Goal: Transaction & Acquisition: Book appointment/travel/reservation

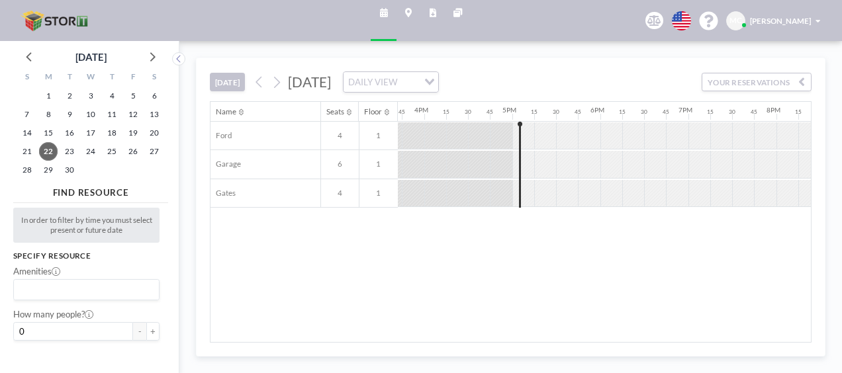
scroll to position [0, 1440]
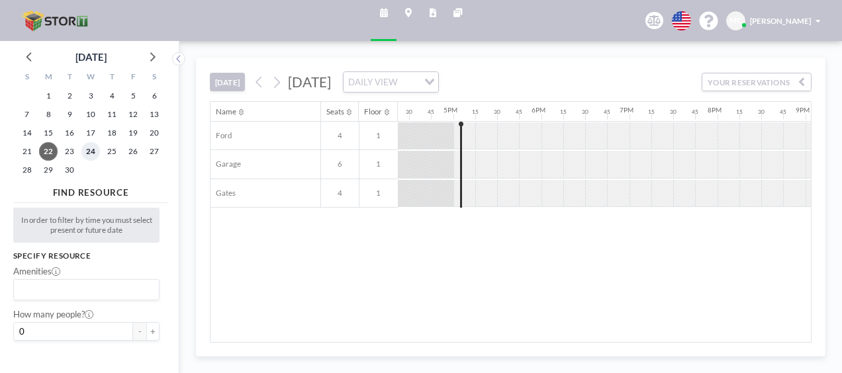
click at [93, 146] on span "24" at bounding box center [90, 151] width 19 height 19
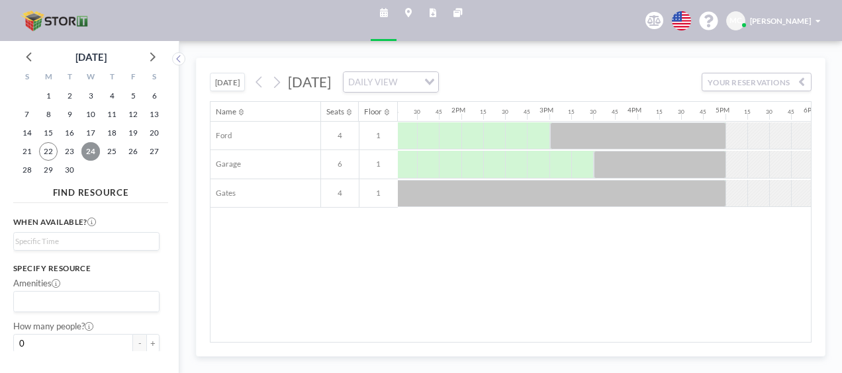
scroll to position [0, 1182]
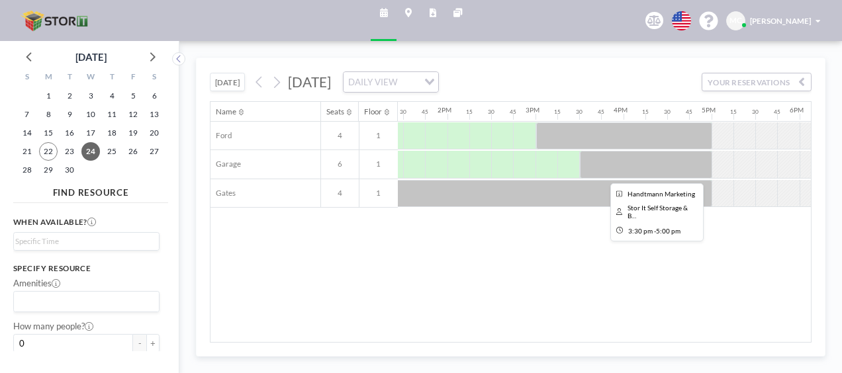
click at [593, 163] on div at bounding box center [646, 165] width 132 height 28
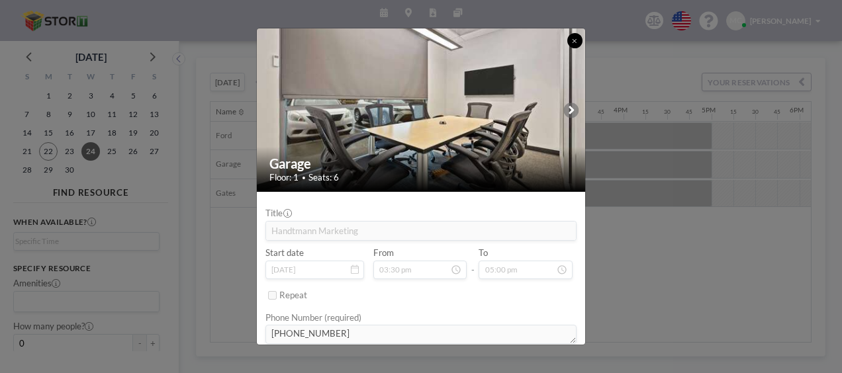
click at [571, 38] on button at bounding box center [574, 40] width 15 height 15
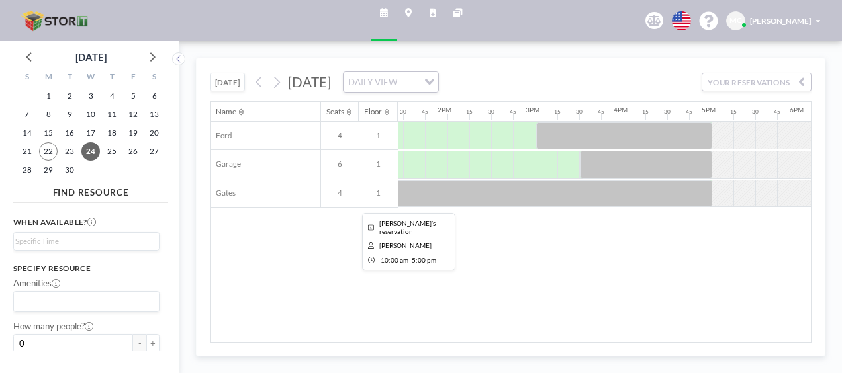
click at [580, 200] on div at bounding box center [403, 194] width 616 height 28
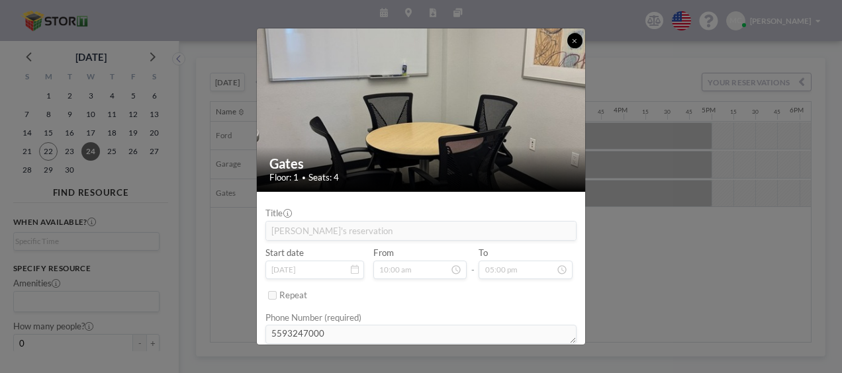
click at [570, 38] on button at bounding box center [574, 40] width 15 height 15
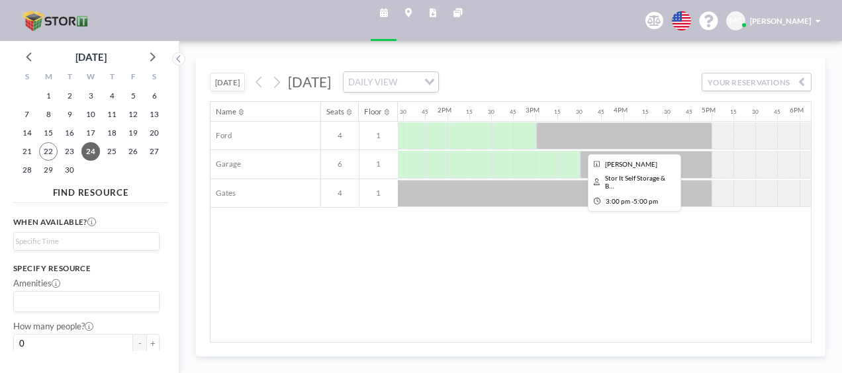
click at [587, 128] on div at bounding box center [624, 136] width 176 height 28
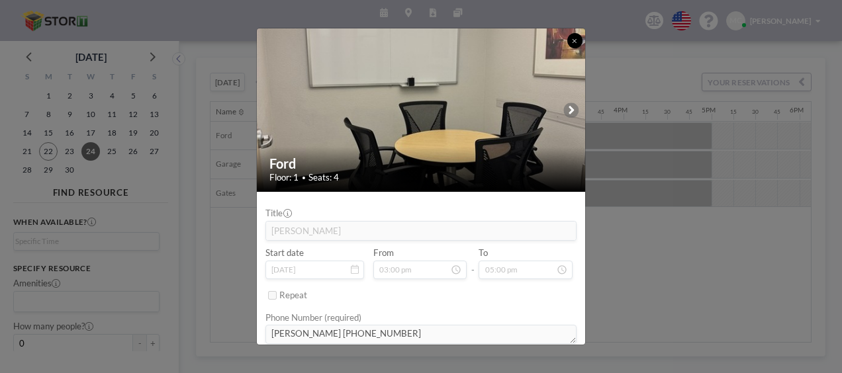
click at [571, 43] on button at bounding box center [574, 40] width 15 height 15
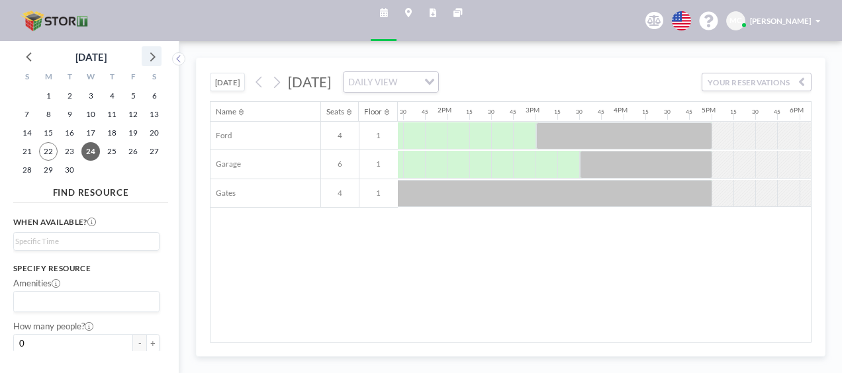
click at [153, 54] on icon at bounding box center [151, 56] width 17 height 17
click at [92, 93] on span "1" at bounding box center [90, 96] width 19 height 19
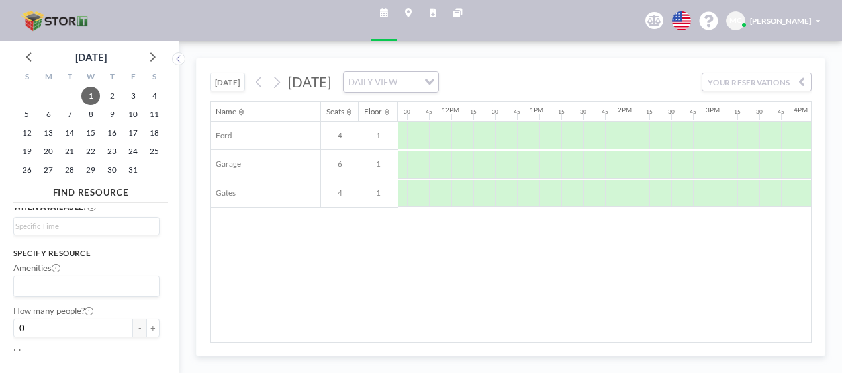
scroll to position [0, 0]
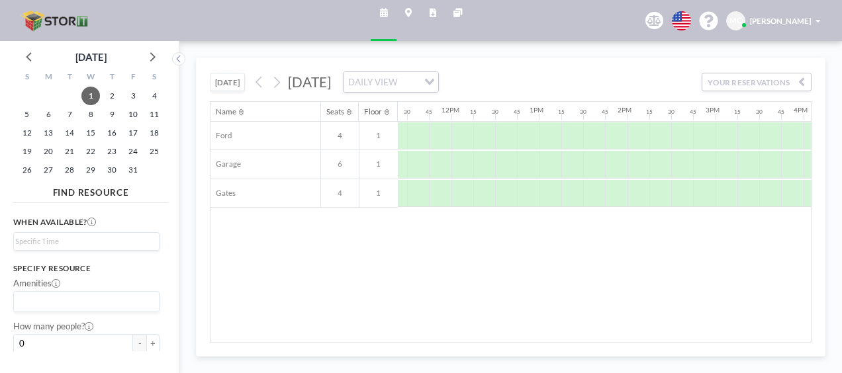
click at [383, 11] on icon at bounding box center [384, 13] width 8 height 9
click at [60, 242] on input "Search for option" at bounding box center [83, 243] width 136 height 14
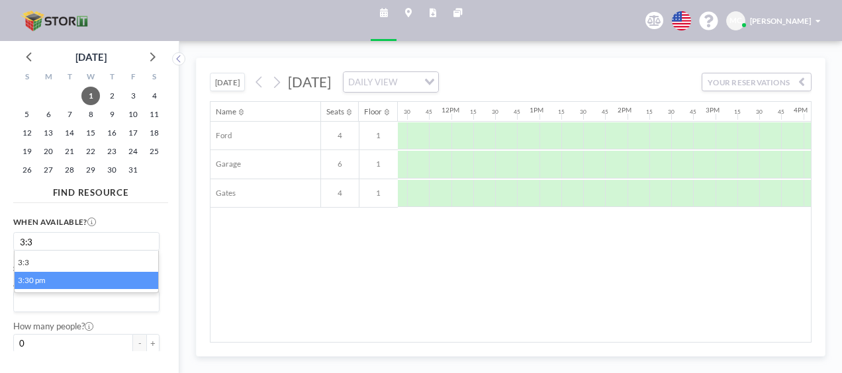
click at [41, 275] on li "3:30 pm" at bounding box center [87, 281] width 144 height 18
type input "3:3"
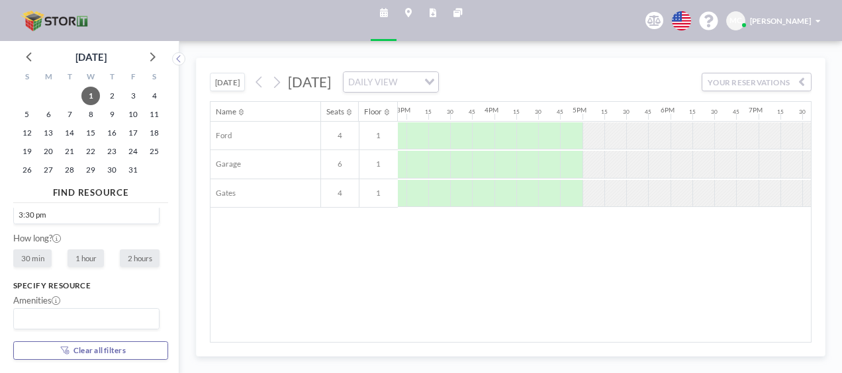
scroll to position [33, 0]
click at [89, 250] on label "1 hour" at bounding box center [85, 251] width 36 height 17
radio input "true"
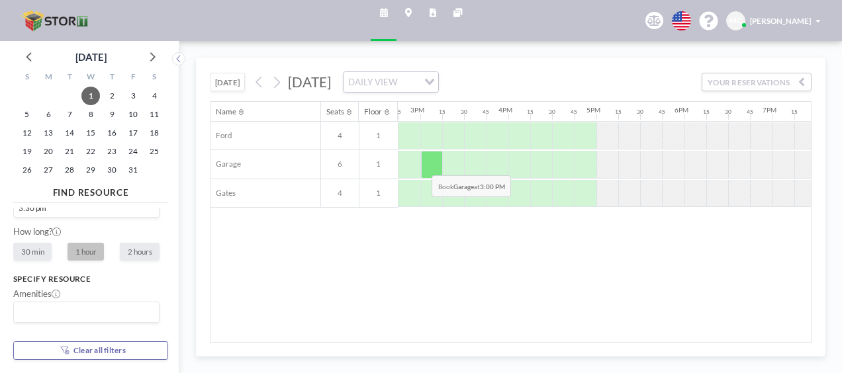
scroll to position [0, 1303]
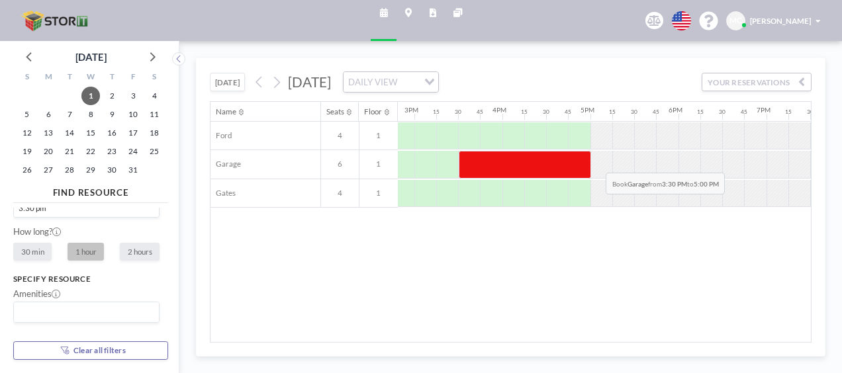
drag, startPoint x: 459, startPoint y: 156, endPoint x: 595, endPoint y: 161, distance: 136.4
click at [595, 161] on div at bounding box center [150, 164] width 2112 height 29
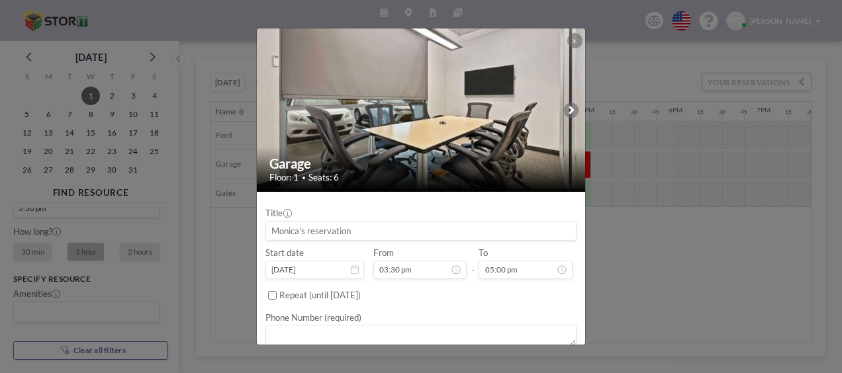
click at [312, 228] on input at bounding box center [421, 231] width 310 height 19
type input "Handtmann Marketing"
click at [408, 310] on ul "Phone Number (required)" at bounding box center [420, 328] width 311 height 44
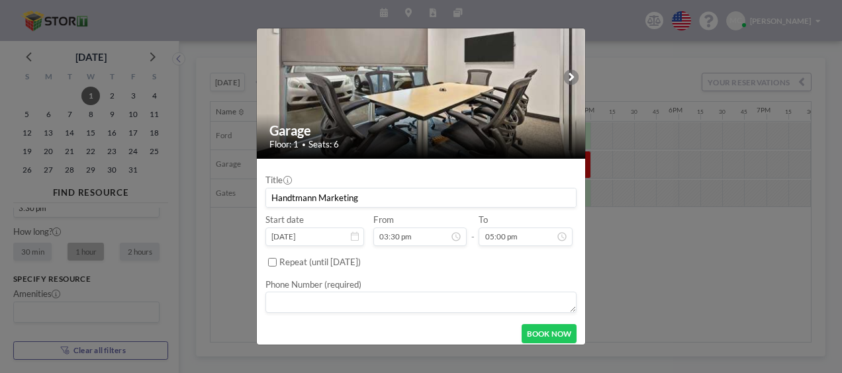
scroll to position [40, 0]
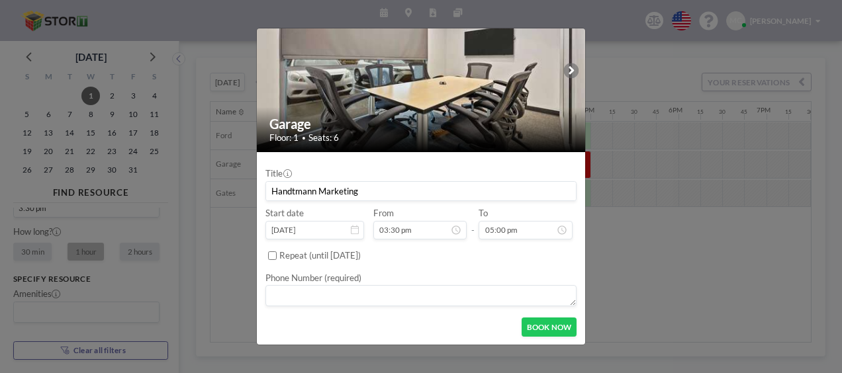
click at [400, 303] on textarea at bounding box center [420, 295] width 311 height 21
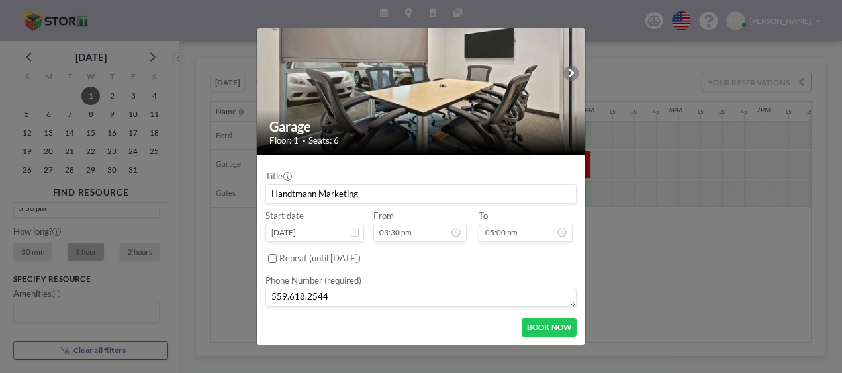
scroll to position [470, 0]
type textarea "559.618.2544"
click at [384, 188] on input "Handtmann Marketing" at bounding box center [421, 194] width 310 height 19
click at [527, 328] on button "BOOK NOW" at bounding box center [548, 327] width 55 height 19
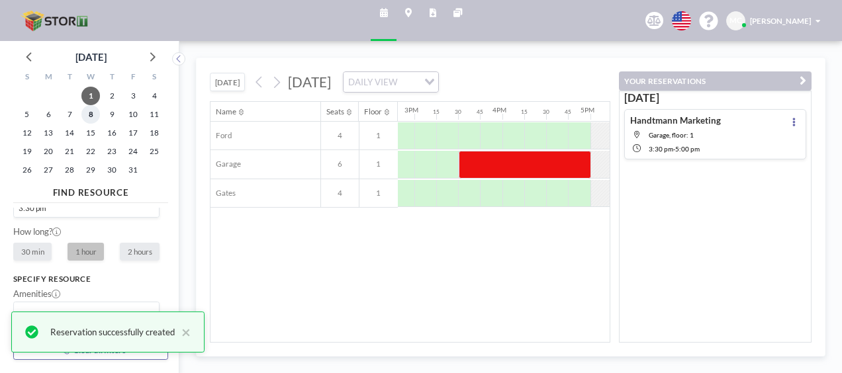
click at [89, 114] on span "8" at bounding box center [90, 114] width 19 height 19
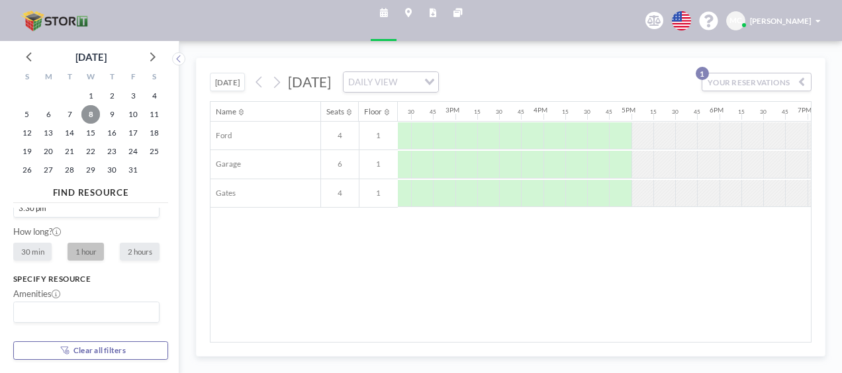
scroll to position [0, 1268]
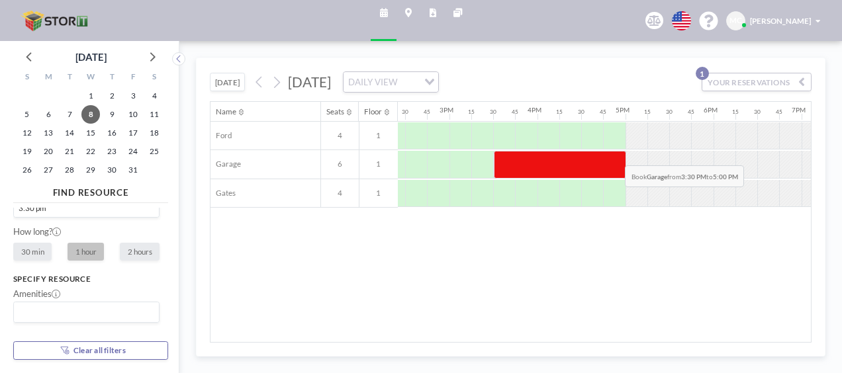
drag, startPoint x: 502, startPoint y: 152, endPoint x: 615, endPoint y: 154, distance: 113.8
click at [615, 154] on div at bounding box center [560, 165] width 132 height 28
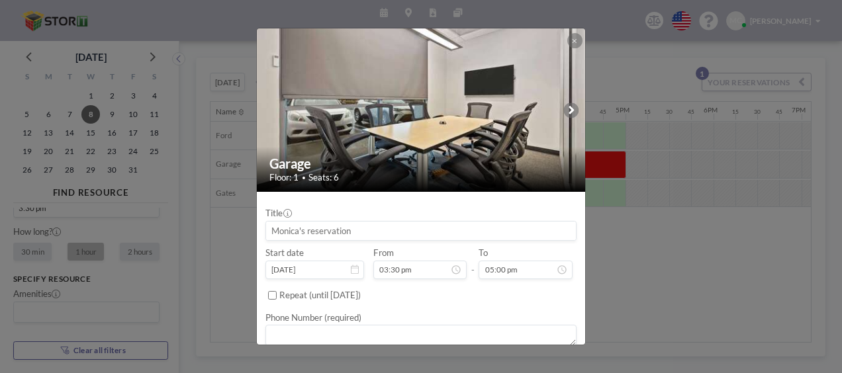
click at [318, 231] on input at bounding box center [421, 231] width 310 height 19
paste input "Handtmann Marketing"
type input "Handtmann Marketing"
click at [294, 329] on textarea at bounding box center [420, 335] width 311 height 21
type textarea "559.618.2544"
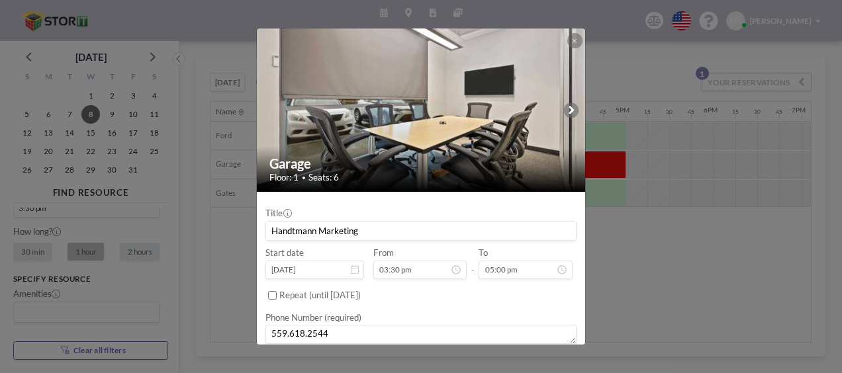
click at [269, 292] on input "Repeat (until [DATE])" at bounding box center [272, 295] width 9 height 9
checkbox input "true"
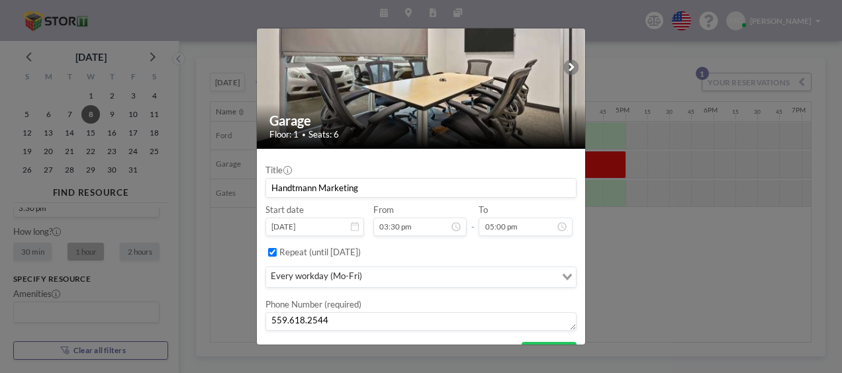
scroll to position [66, 0]
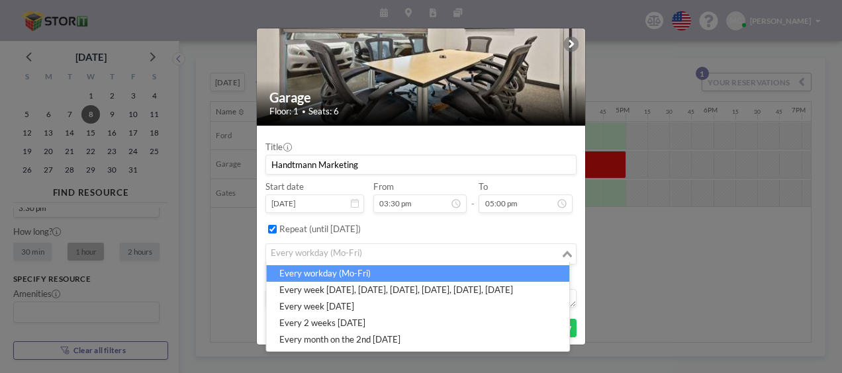
click at [560, 257] on div "Loading..." at bounding box center [567, 252] width 15 height 17
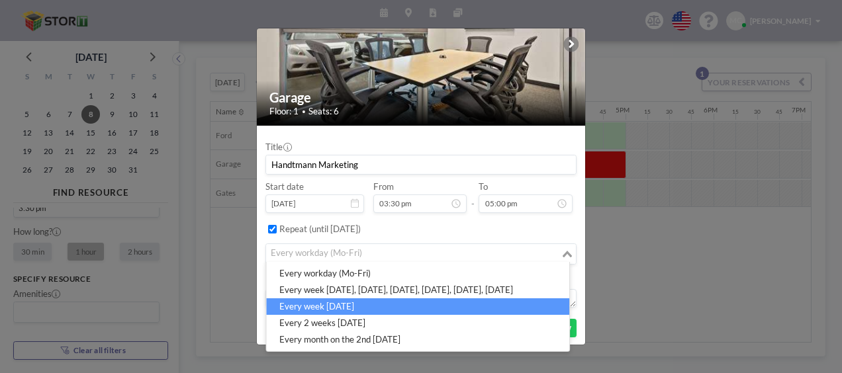
click at [460, 312] on li "every week [DATE]" at bounding box center [417, 306] width 303 height 17
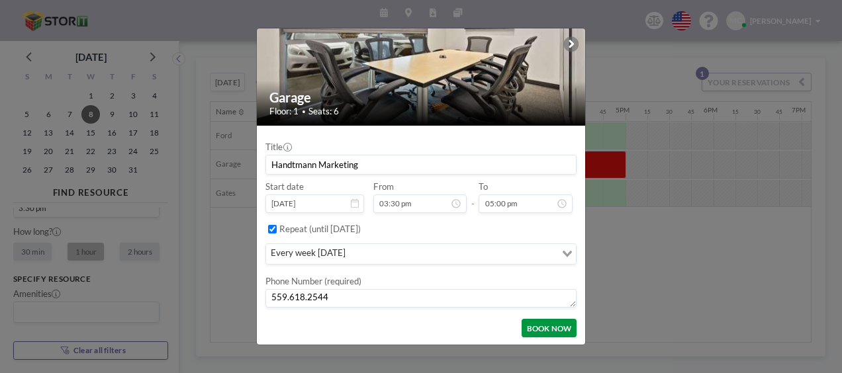
click at [533, 327] on button "BOOK NOW" at bounding box center [548, 328] width 55 height 19
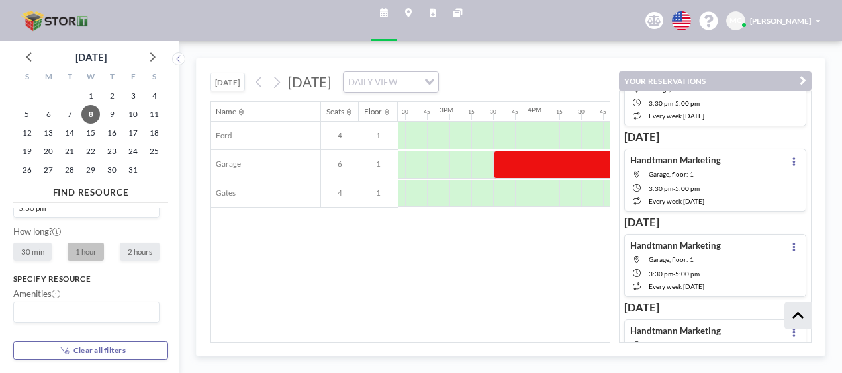
scroll to position [124, 0]
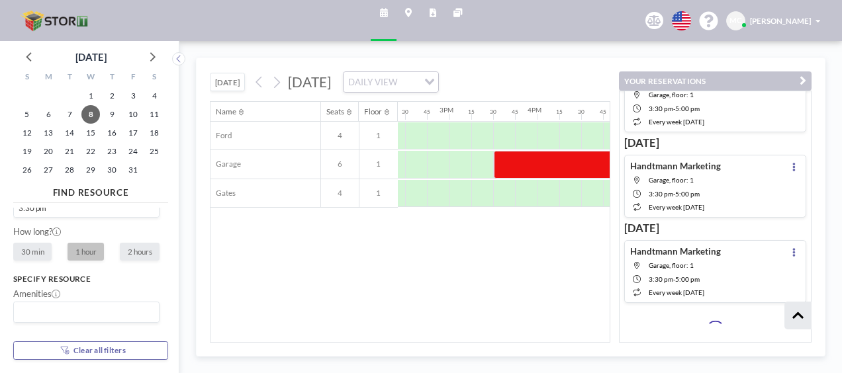
click at [818, 21] on span at bounding box center [817, 21] width 5 height 8
click at [783, 46] on link "Profile" at bounding box center [787, 53] width 98 height 22
